Goal: Transaction & Acquisition: Purchase product/service

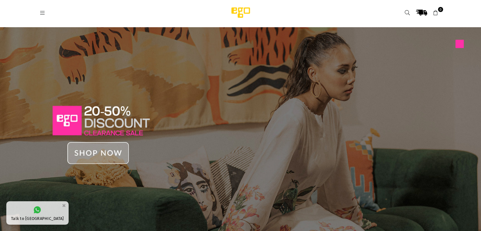
click at [44, 10] on icon at bounding box center [43, 13] width 6 height 6
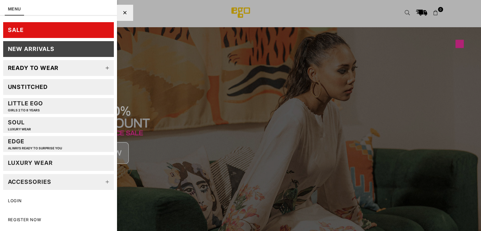
click at [40, 64] on div "Ready to wear" at bounding box center [33, 67] width 51 height 7
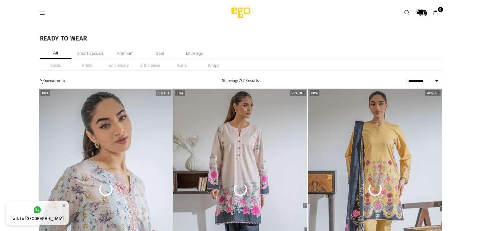
select select "**********"
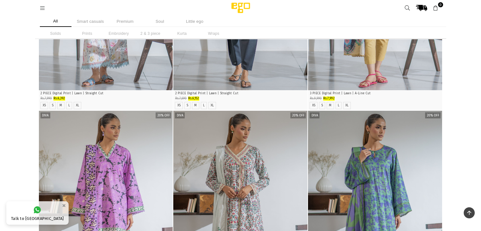
scroll to position [174, 0]
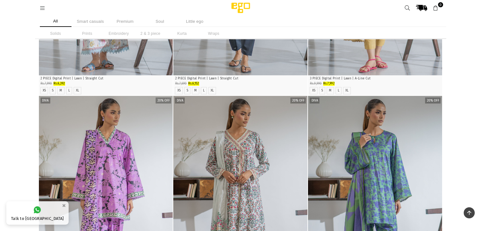
click at [122, 36] on li "Embroidery" at bounding box center [119, 33] width 32 height 10
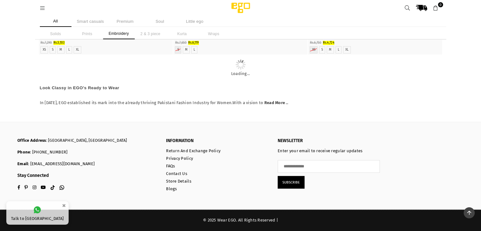
scroll to position [671, 0]
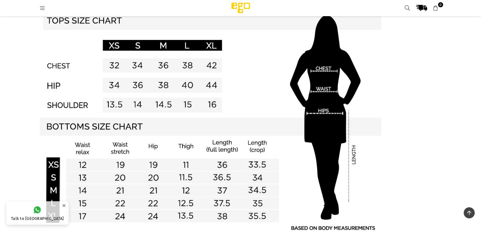
scroll to position [364, 0]
